Goal: Information Seeking & Learning: Learn about a topic

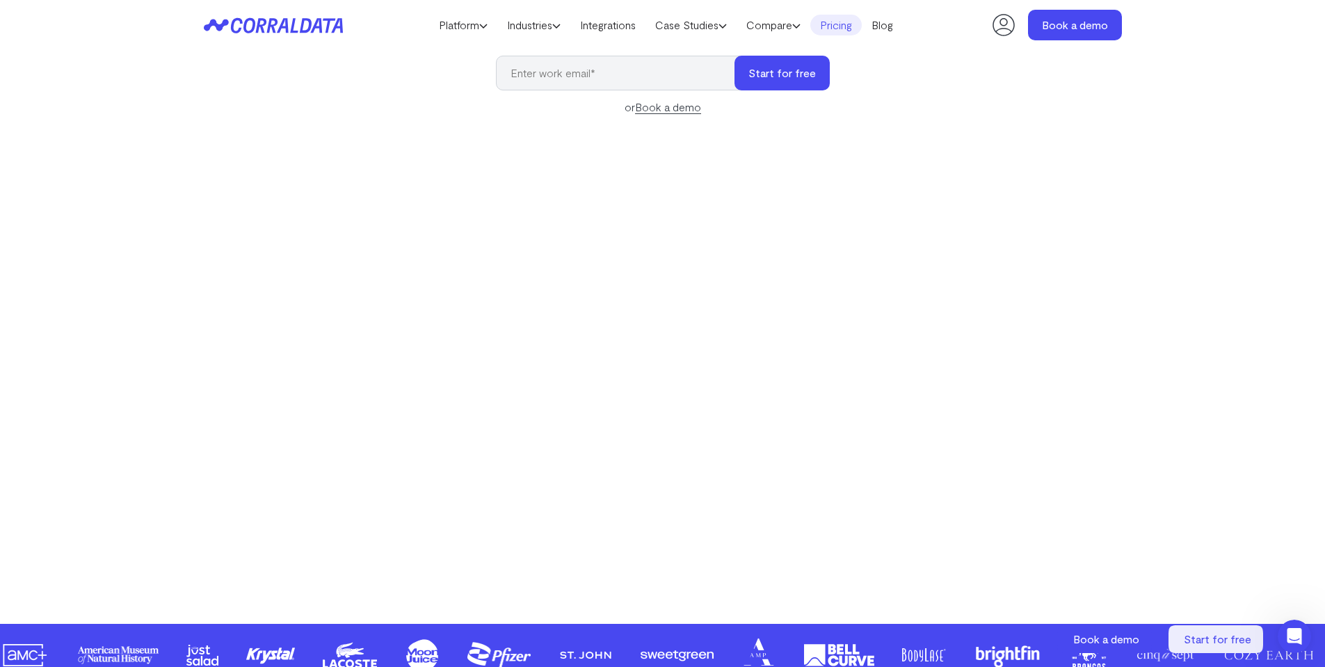
click at [837, 19] on link "Pricing" at bounding box center [835, 25] width 51 height 21
